Goal: Find contact information: Find contact information

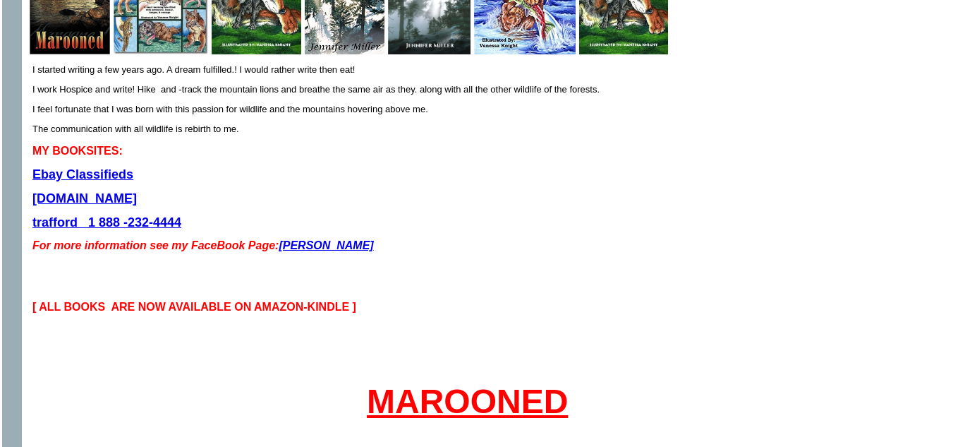
scroll to position [417, 0]
drag, startPoint x: 363, startPoint y: 231, endPoint x: 281, endPoint y: 230, distance: 81.1
click at [281, 240] on p "For more information see my FaceBook Page: [PERSON_NAME]" at bounding box center [467, 246] width 870 height 13
copy link "[PERSON_NAME]"
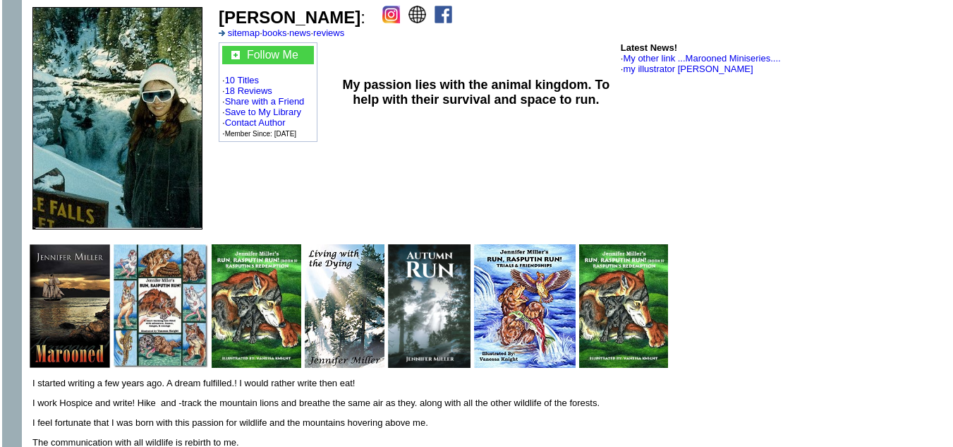
scroll to position [0, 0]
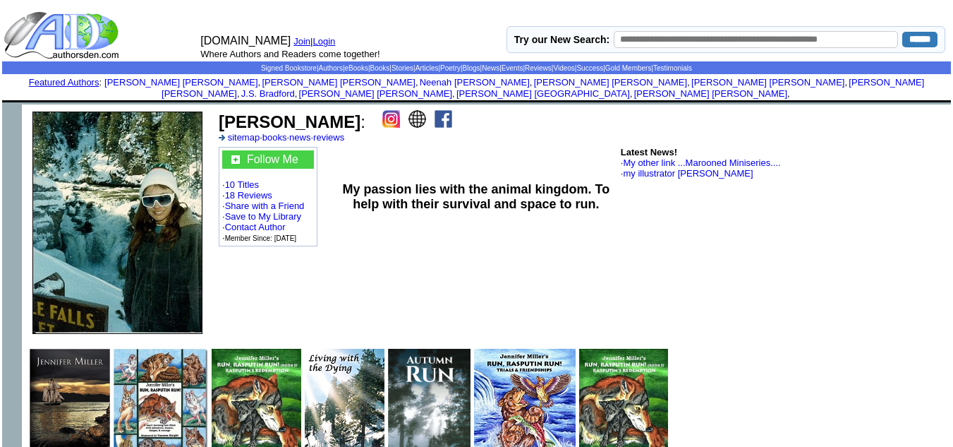
click at [411, 216] on td "My passion lies with the animal kingdom. To help with their survival and space …" at bounding box center [476, 197] width 285 height 104
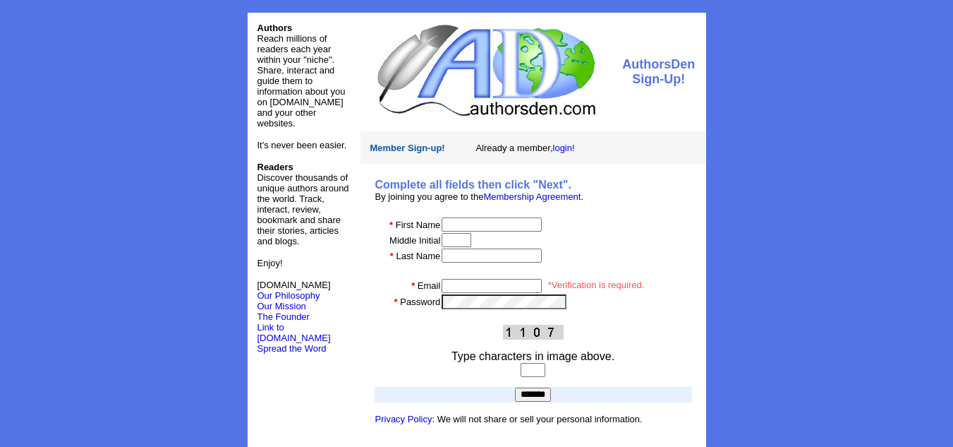
scroll to position [18, 0]
